Goal: Check status: Check status

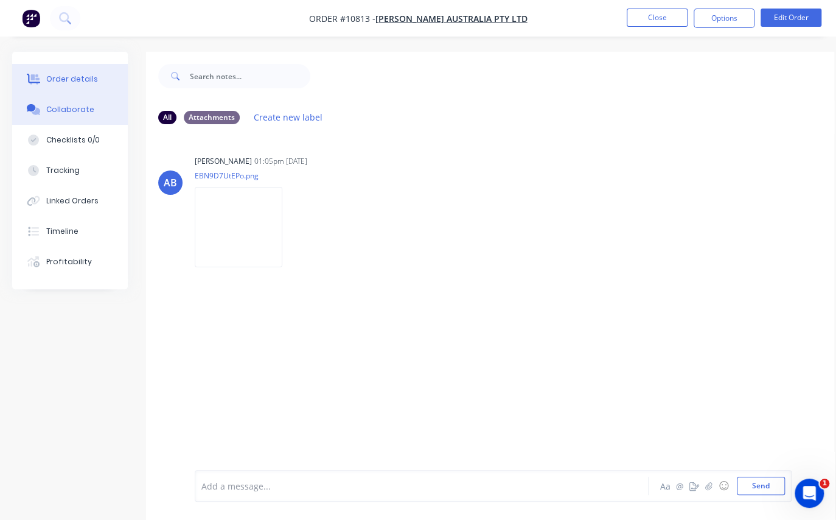
click at [51, 67] on button "Order details" at bounding box center [70, 79] width 116 height 30
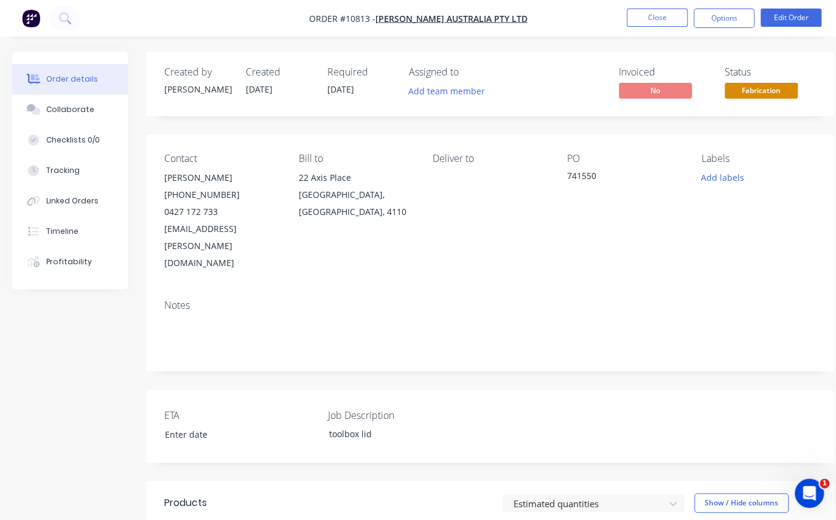
click at [762, 85] on span "Fabrication" at bounding box center [761, 90] width 73 height 15
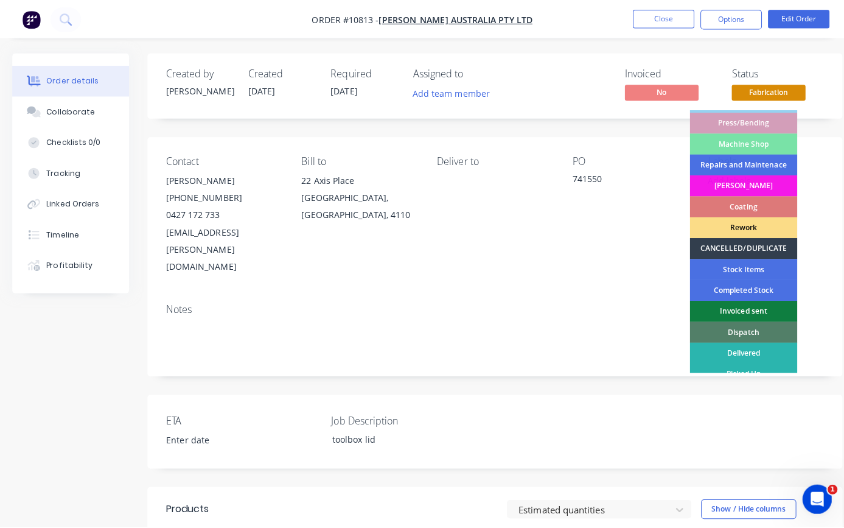
scroll to position [150, 0]
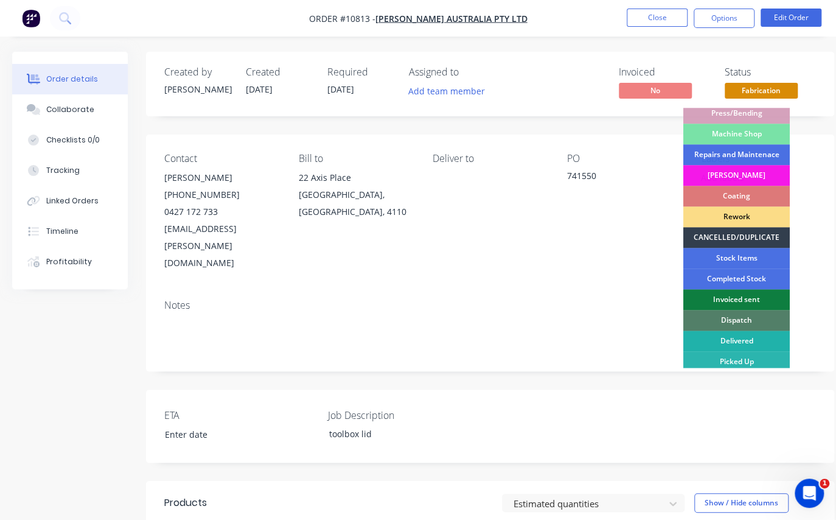
click at [744, 338] on div "Delivered" at bounding box center [736, 340] width 106 height 21
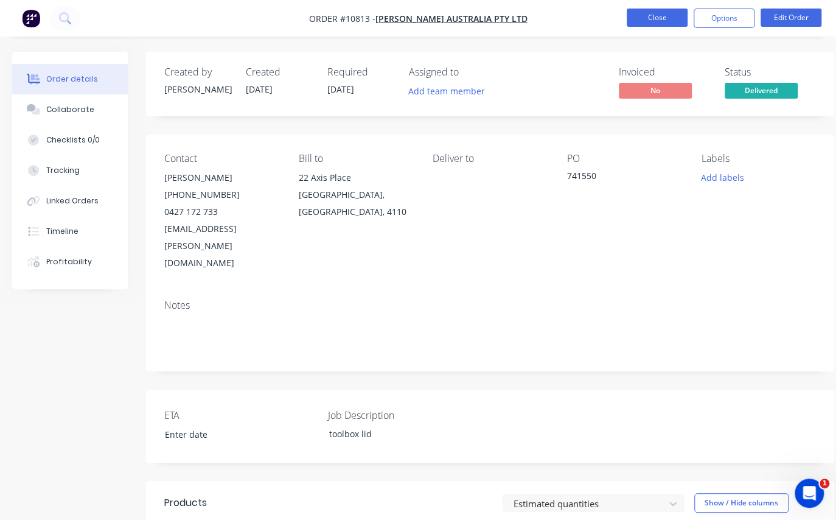
click at [657, 21] on button "Close" at bounding box center [657, 18] width 61 height 18
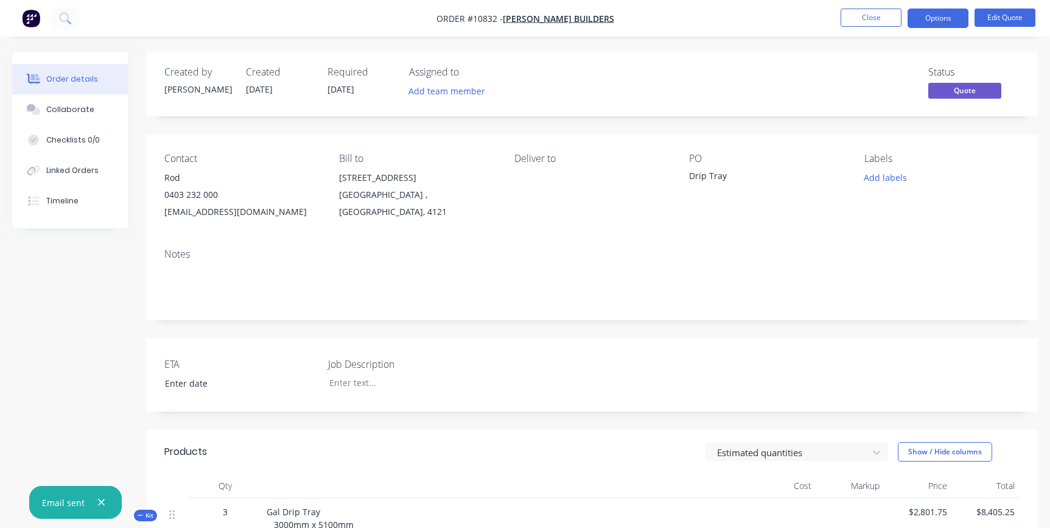
scroll to position [337, 0]
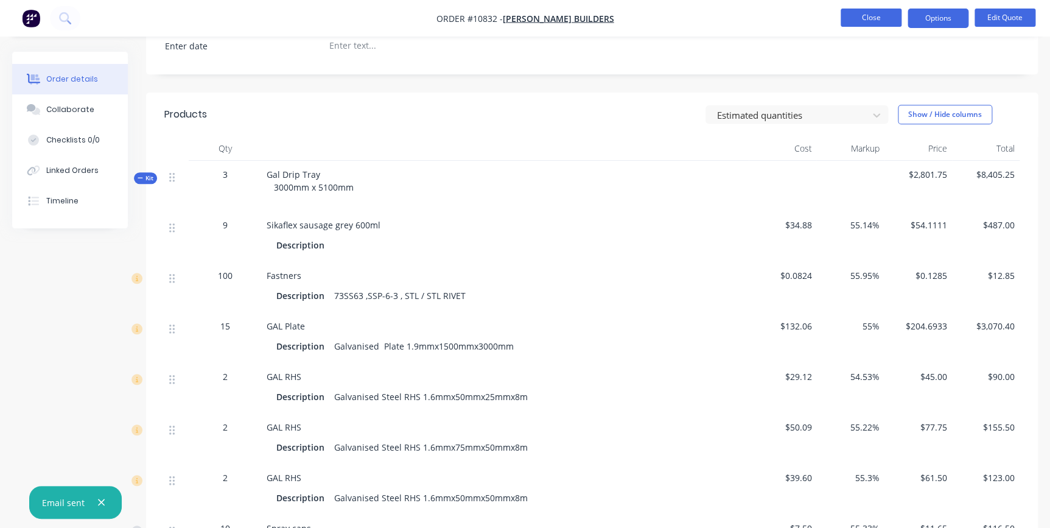
click at [882, 24] on button "Close" at bounding box center [870, 18] width 61 height 18
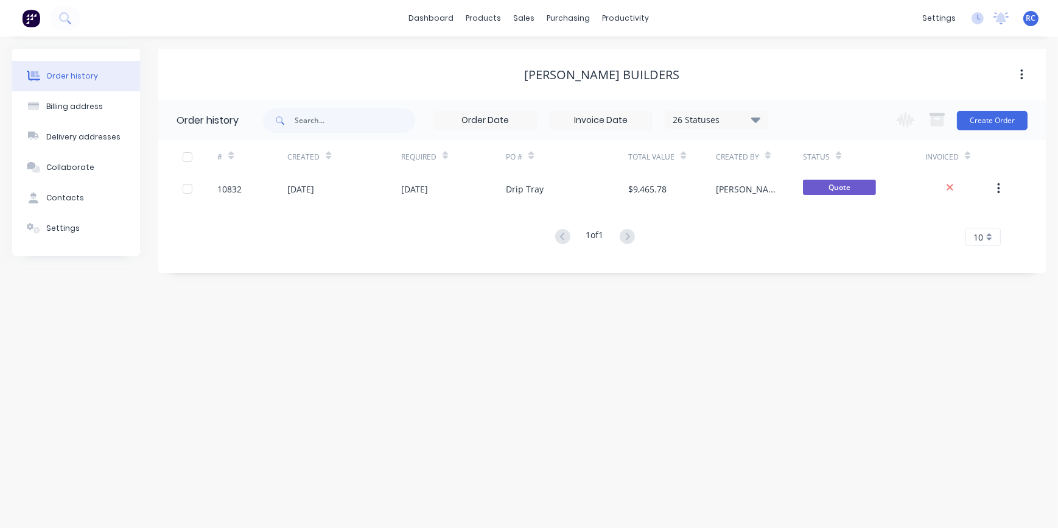
click at [458, 417] on div "Order history Billing address Delivery addresses Collaborate Contacts Settings …" at bounding box center [529, 282] width 1058 height 491
click at [449, 15] on link "dashboard" at bounding box center [431, 18] width 57 height 18
